Goal: Task Accomplishment & Management: Use online tool/utility

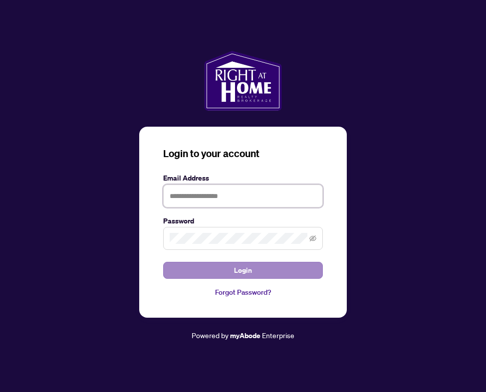
type input "**********"
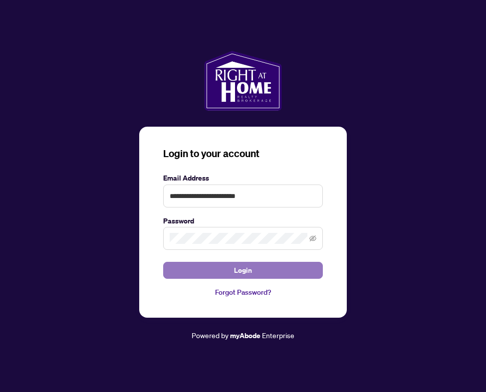
click at [268, 272] on button "Login" at bounding box center [243, 270] width 160 height 17
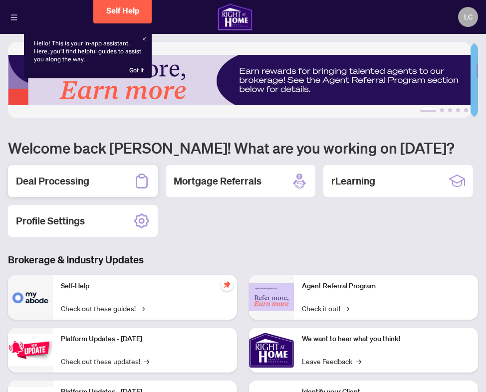
click at [105, 178] on div "Deal Processing" at bounding box center [83, 181] width 150 height 32
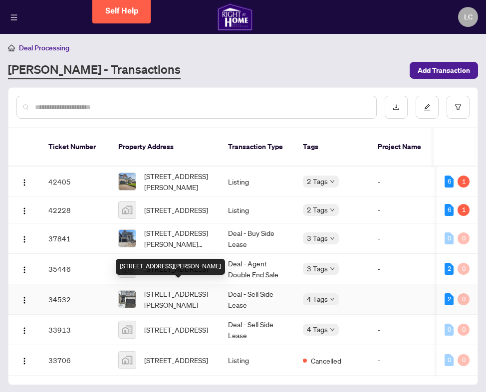
click at [132, 259] on div "[STREET_ADDRESS][PERSON_NAME]" at bounding box center [170, 267] width 109 height 16
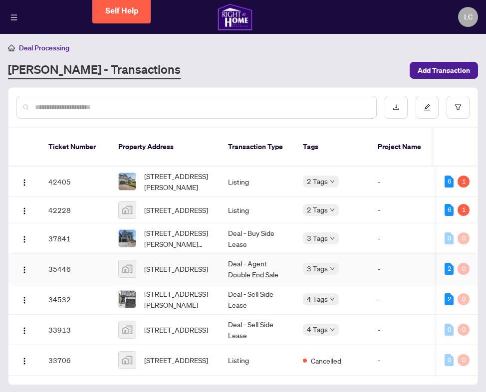
click at [76, 258] on td "35446" at bounding box center [75, 269] width 70 height 30
click at [154, 264] on span "[STREET_ADDRESS]" at bounding box center [176, 269] width 64 height 11
